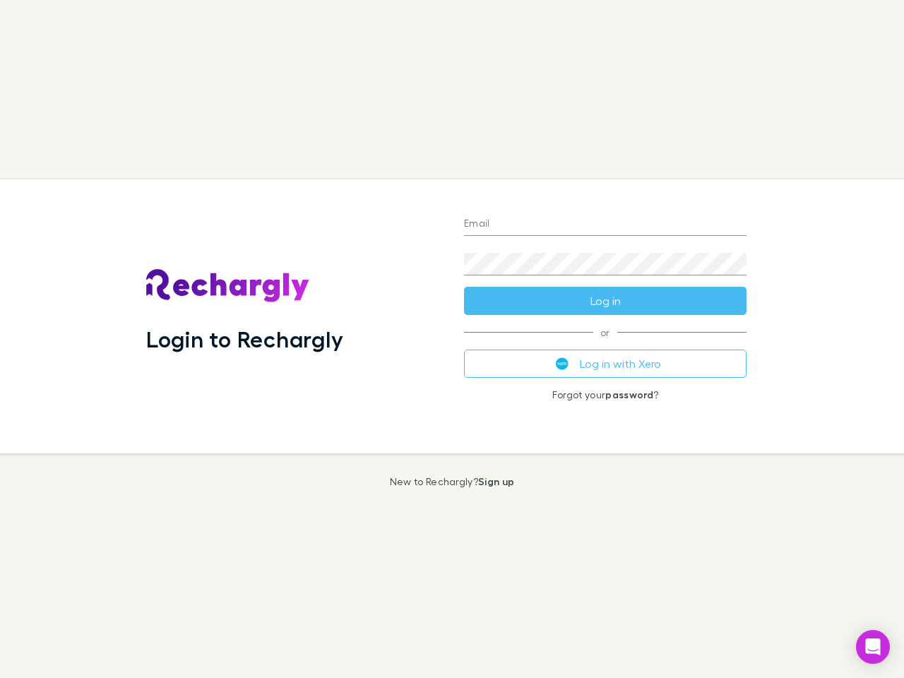
click at [452, 339] on div "Login to Rechargly" at bounding box center [294, 316] width 318 height 274
click at [605, 225] on input "Email" at bounding box center [605, 224] width 283 height 23
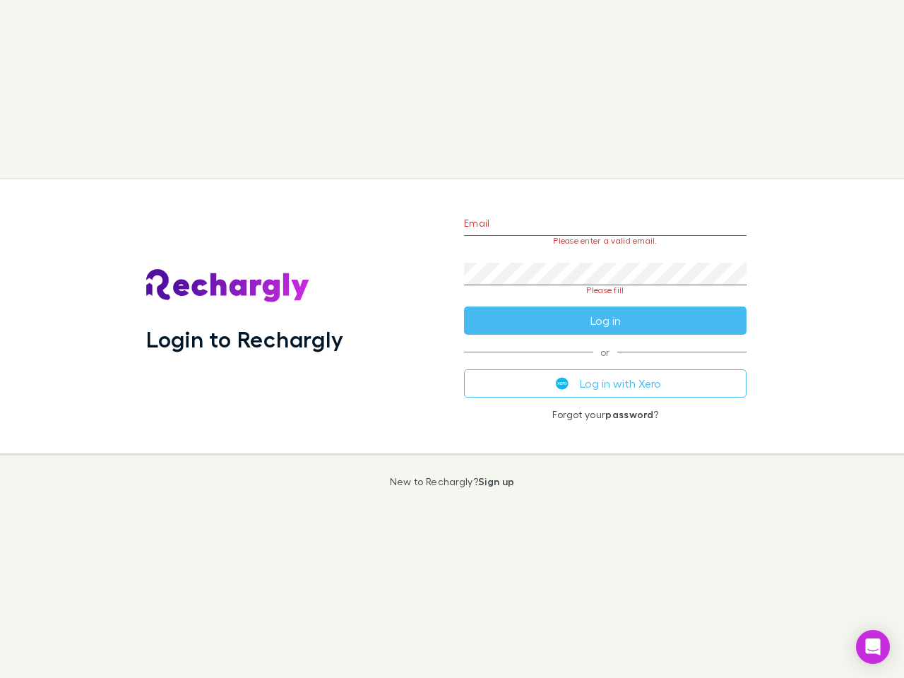
click at [605, 301] on form "Email Please enter a valid email. Password Please fill Log in" at bounding box center [605, 268] width 283 height 133
click at [605, 364] on div "Email Please enter a valid email. Password Please fill Log in or Log in with Xe…" at bounding box center [605, 316] width 305 height 274
click at [873, 647] on icon "Open Intercom Messenger" at bounding box center [873, 647] width 15 height 17
